Goal: Find specific page/section: Find specific page/section

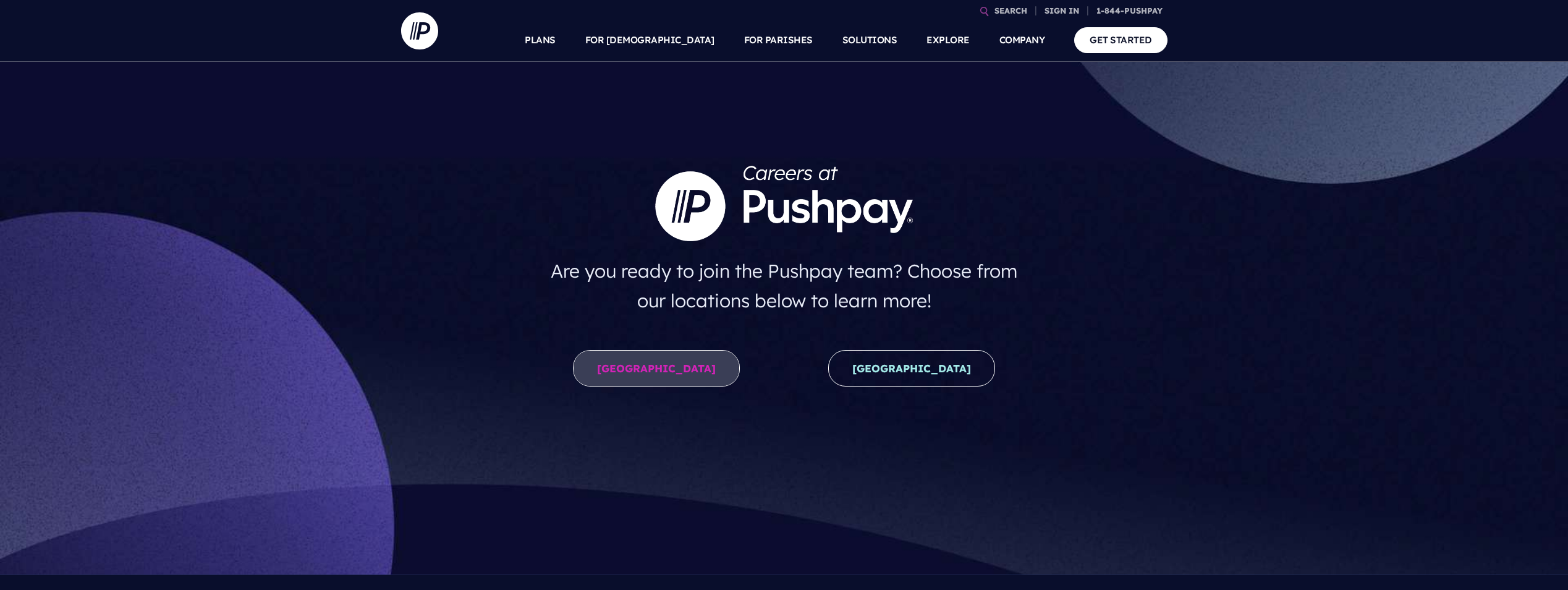
click at [684, 374] on link "United States" at bounding box center [656, 368] width 167 height 37
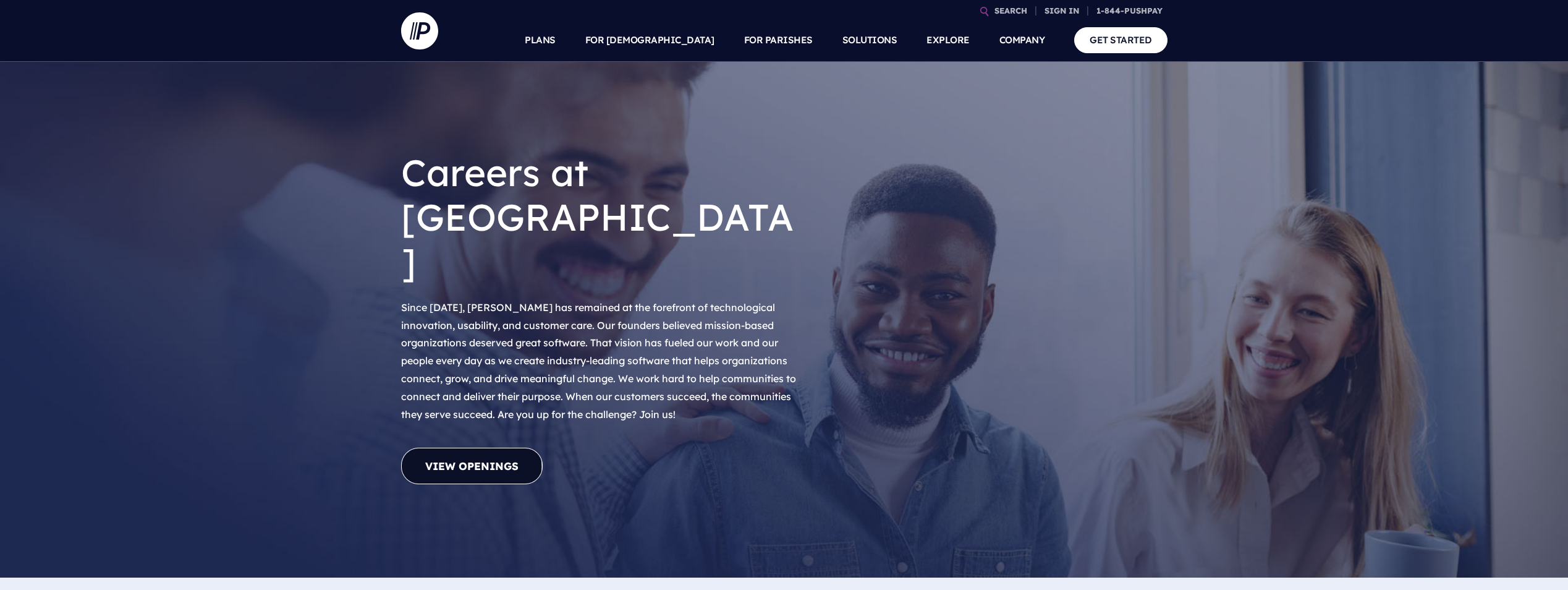
click at [501, 448] on link "View Openings" at bounding box center [472, 465] width 142 height 37
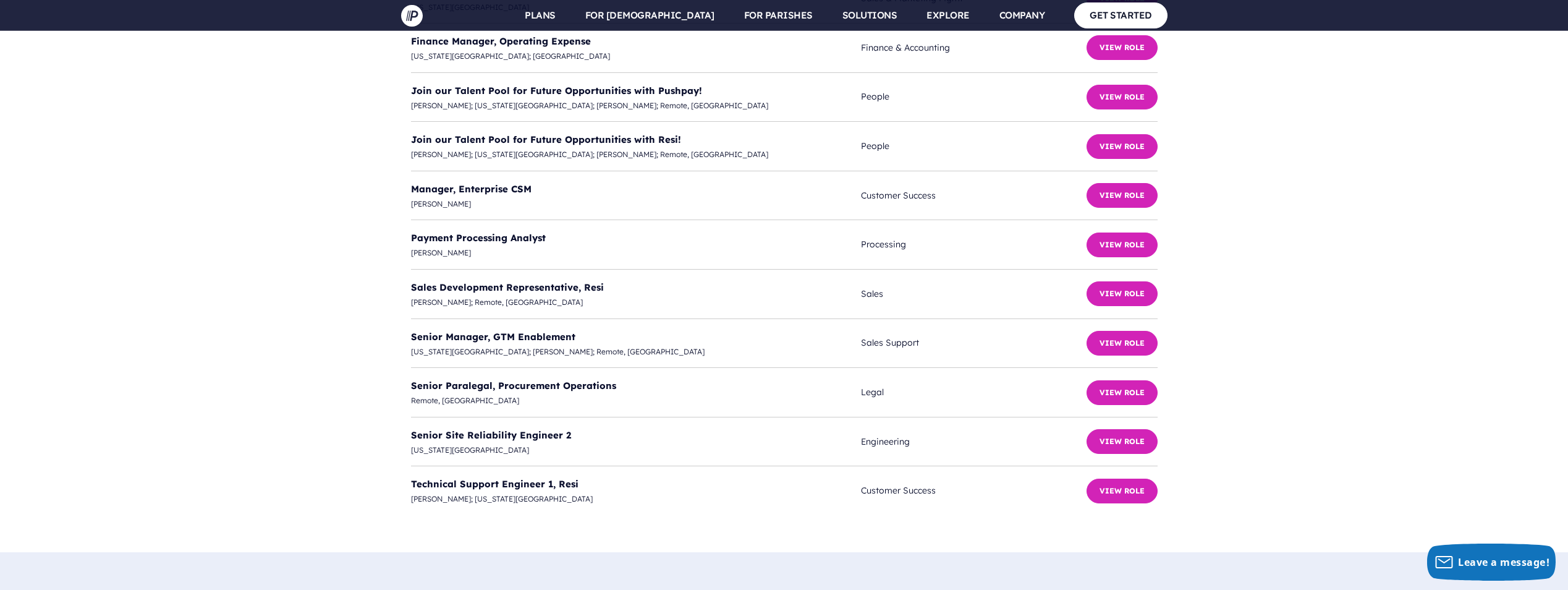
scroll to position [3585, 0]
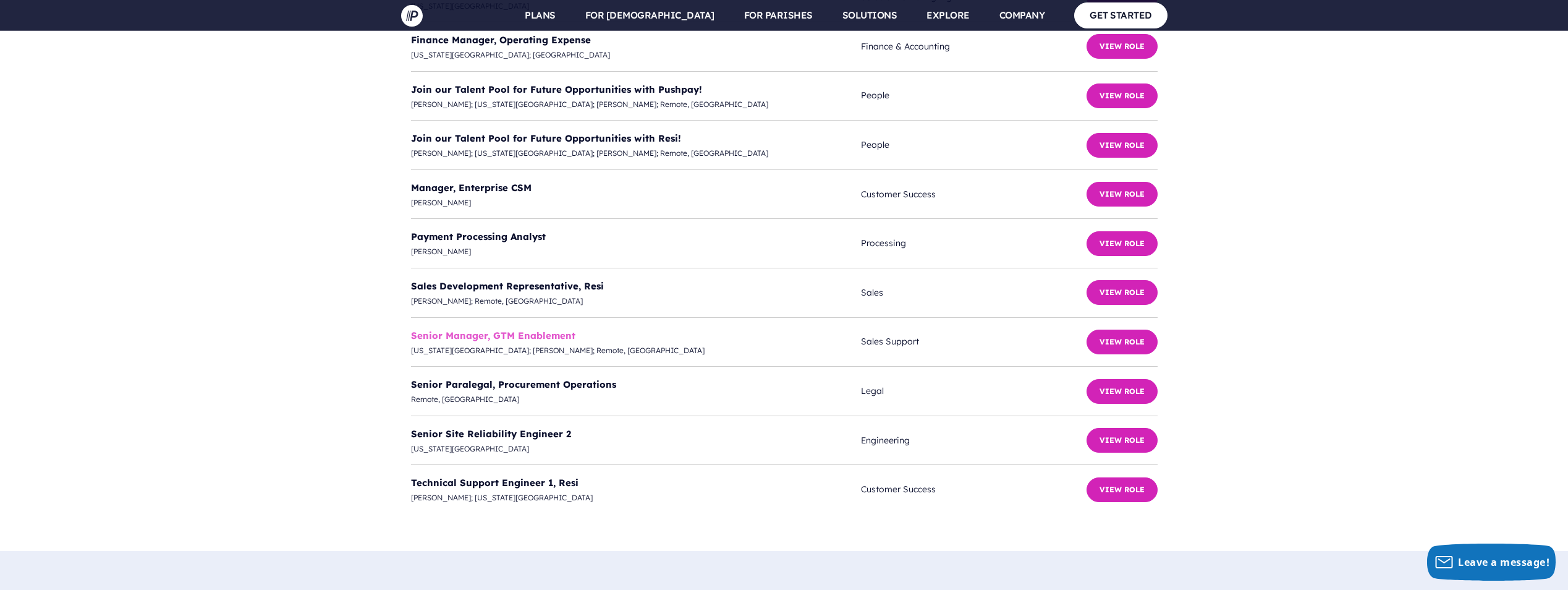
click at [476, 330] on link "Senior Manager, GTM Enablement" at bounding box center [493, 336] width 164 height 12
